Goal: Complete application form

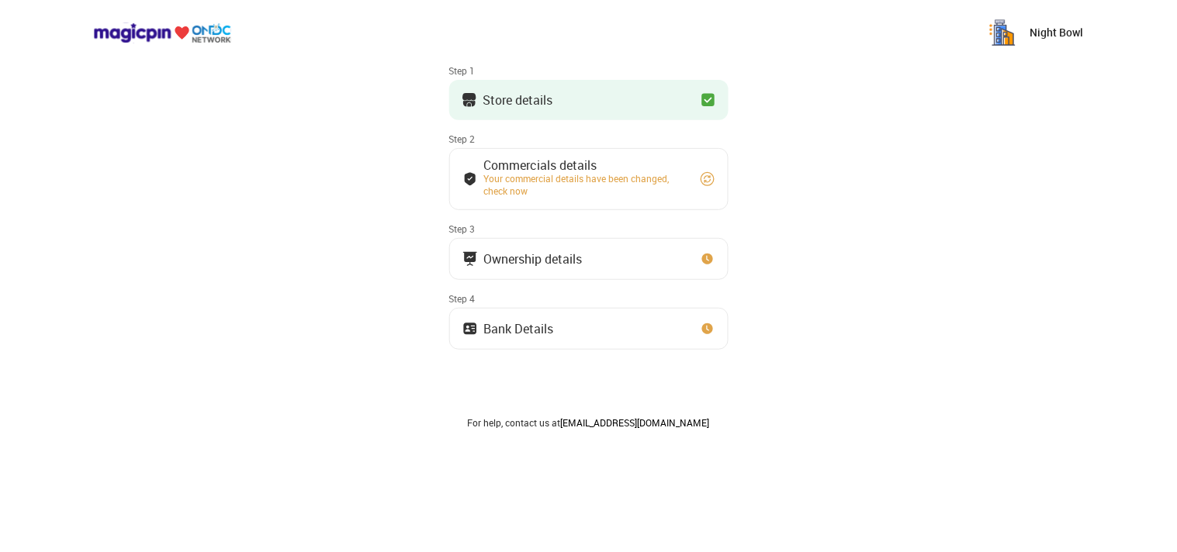
scroll to position [85, 0]
click at [572, 269] on button "Ownership details" at bounding box center [588, 258] width 279 height 42
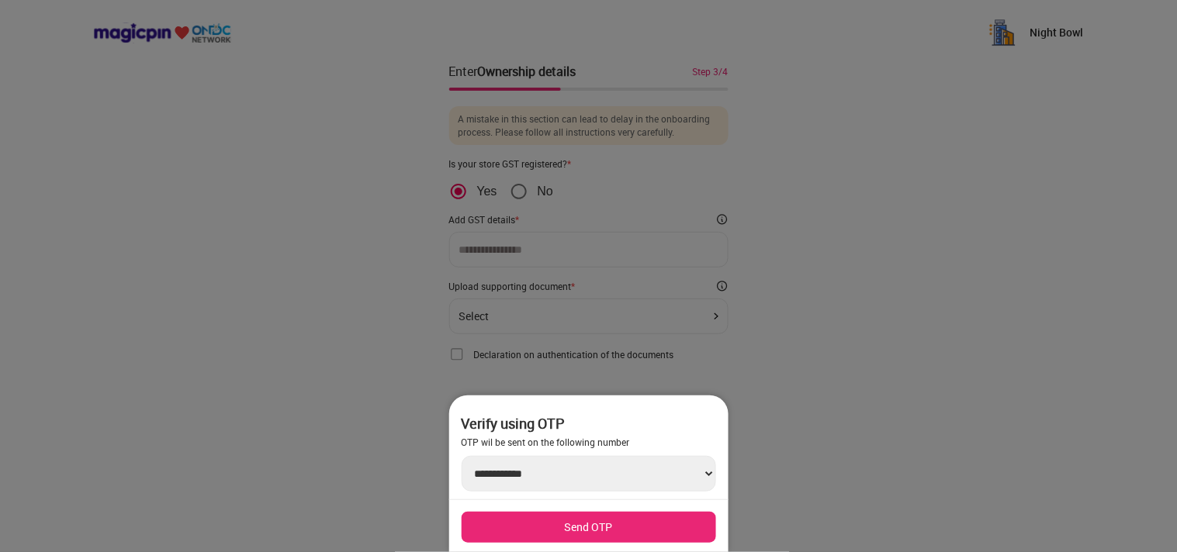
scroll to position [0, 0]
click at [955, 347] on div at bounding box center [588, 276] width 1177 height 552
click at [517, 192] on div at bounding box center [588, 276] width 1177 height 552
click at [947, 370] on div at bounding box center [588, 276] width 1177 height 552
click at [856, 269] on div at bounding box center [588, 276] width 1177 height 552
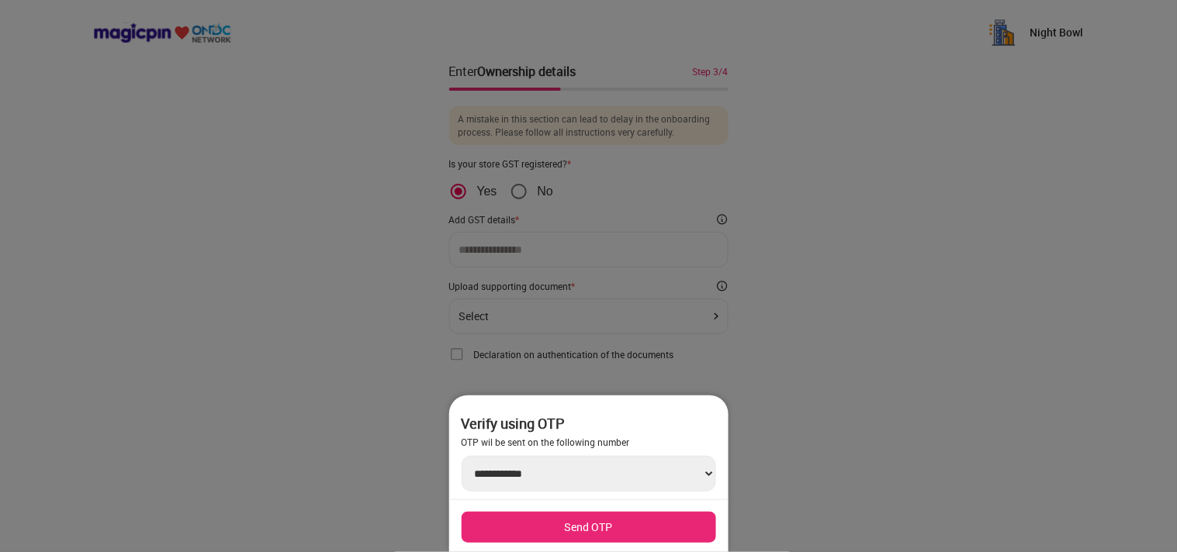
click at [986, 264] on div at bounding box center [588, 276] width 1177 height 552
click at [683, 471] on select "**********" at bounding box center [588, 474] width 254 height 36
click at [902, 409] on div at bounding box center [588, 276] width 1177 height 552
